Goal: Task Accomplishment & Management: Use online tool/utility

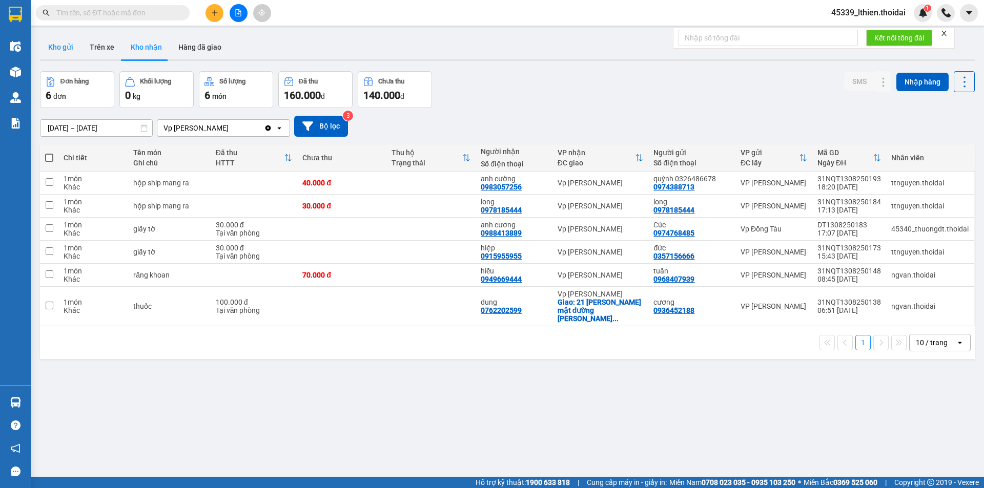
click at [67, 46] on button "Kho gửi" at bounding box center [61, 47] width 42 height 25
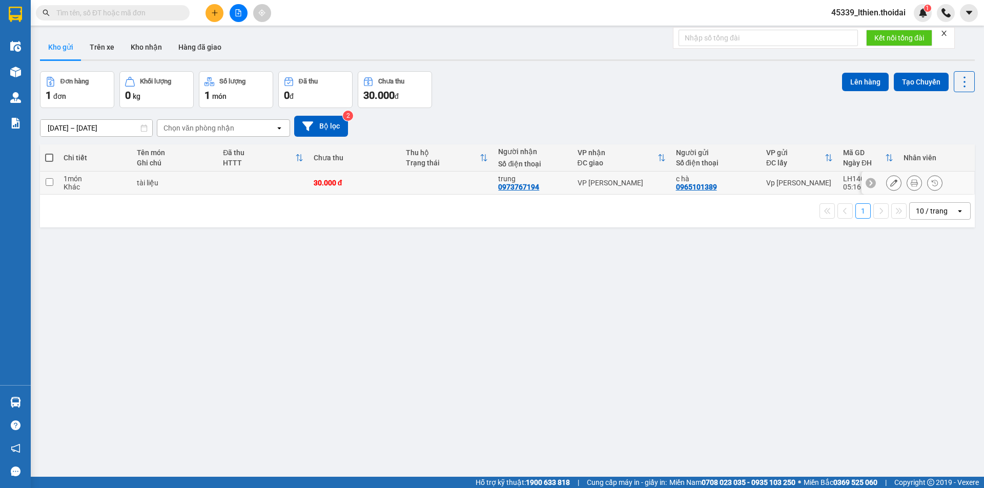
click at [48, 183] on input "checkbox" at bounding box center [50, 182] width 8 height 8
checkbox input "true"
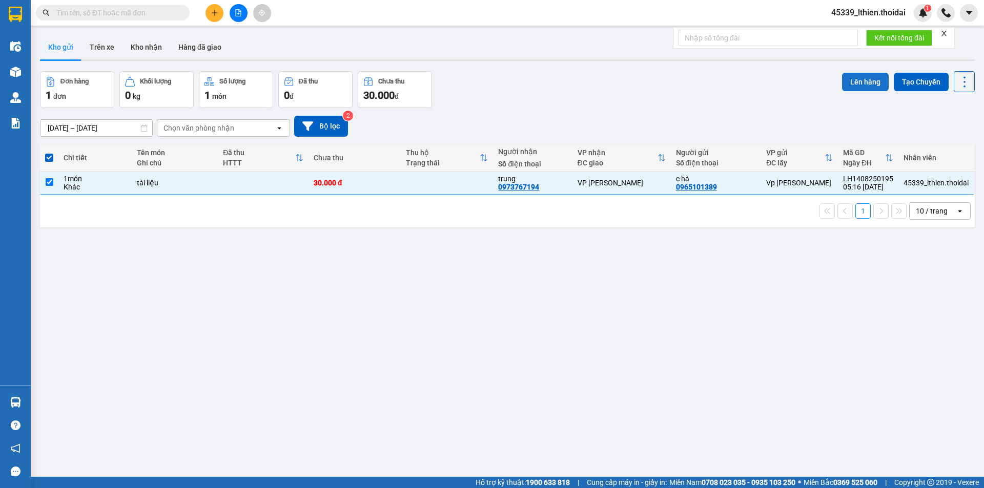
click at [853, 81] on button "Lên hàng" at bounding box center [865, 82] width 47 height 18
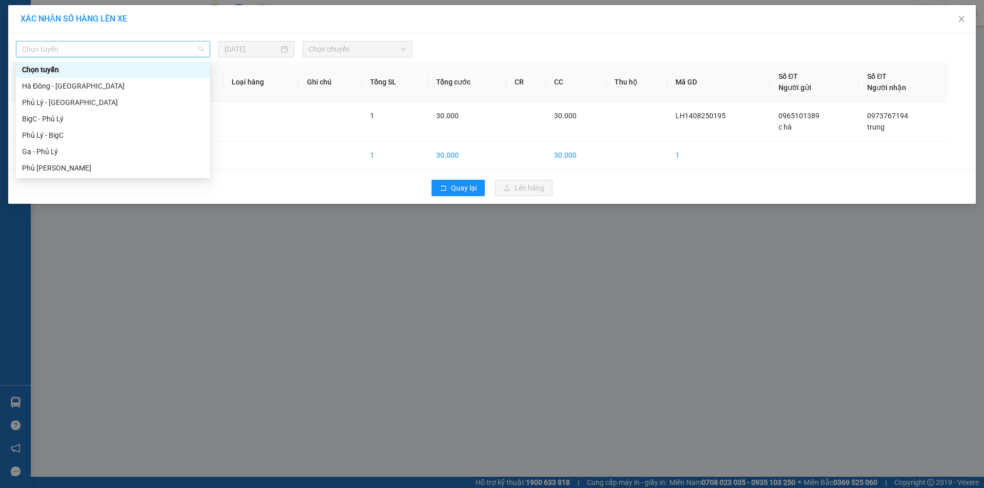
click at [200, 52] on span "Chọn tuyến" at bounding box center [113, 49] width 182 height 15
click at [60, 134] on div "Phủ Lý - BigC" at bounding box center [113, 135] width 182 height 11
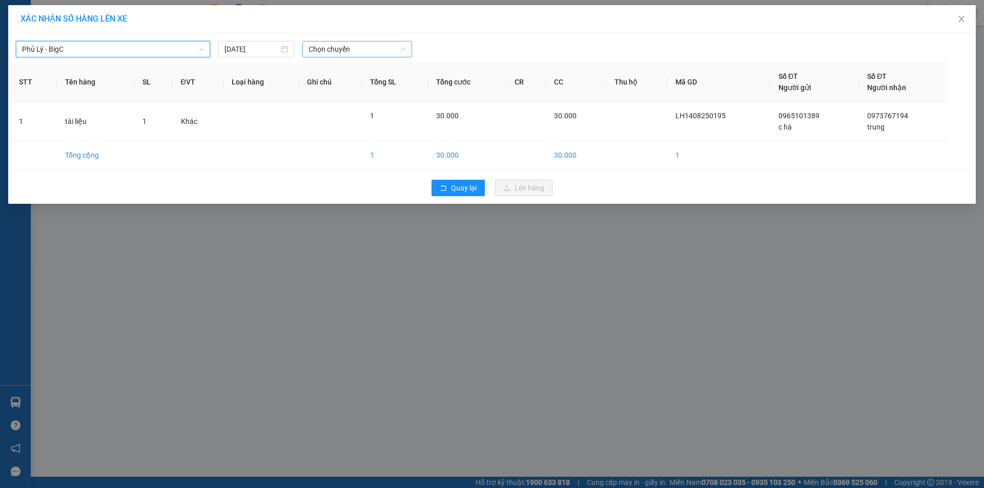
click at [402, 51] on span "Chọn chuyến" at bounding box center [357, 49] width 97 height 15
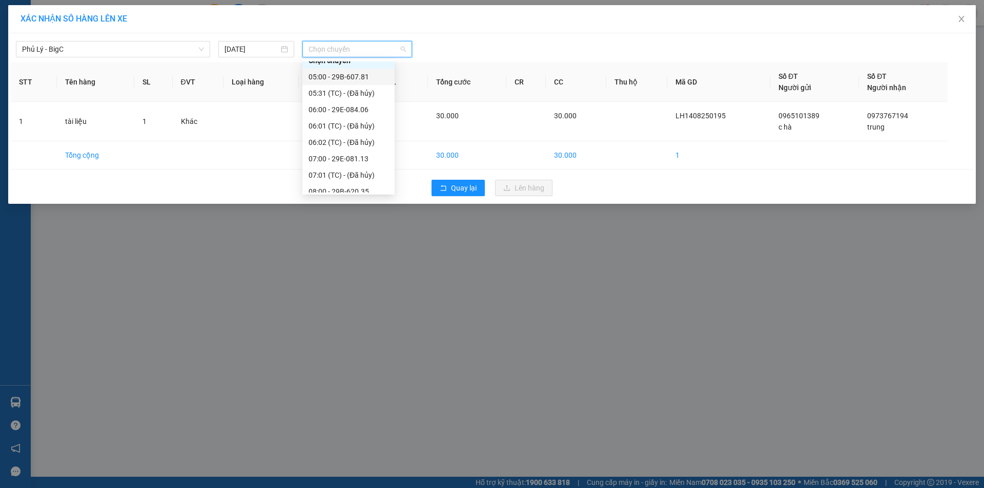
scroll to position [12, 0]
click at [346, 105] on div "06:00 - 29E-084.06" at bounding box center [349, 106] width 80 height 11
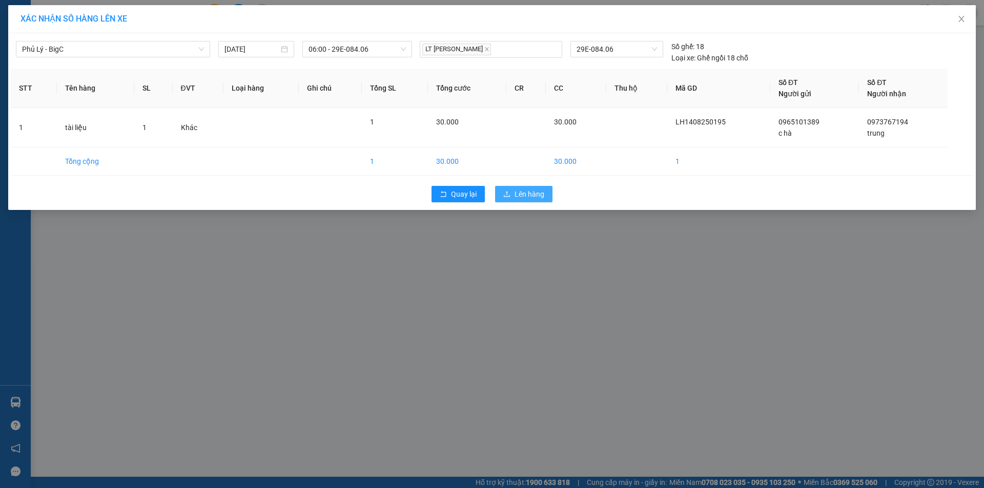
click at [518, 192] on span "Lên hàng" at bounding box center [530, 194] width 30 height 11
